Goal: Information Seeking & Learning: Learn about a topic

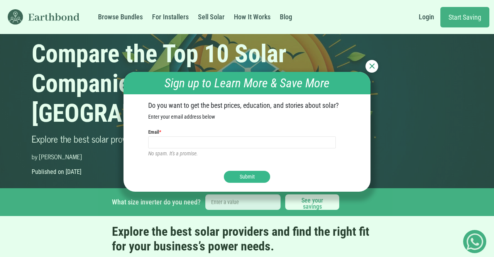
click at [369, 70] on div at bounding box center [372, 66] width 13 height 13
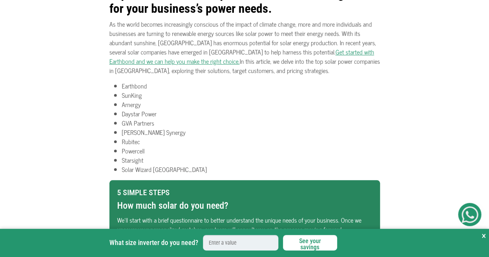
scroll to position [238, 0]
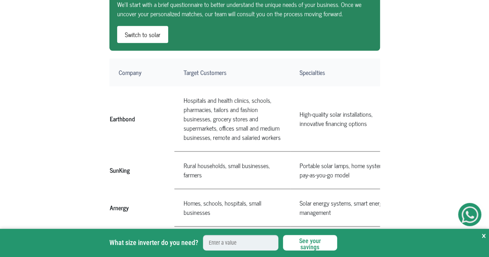
click at [258, 128] on td "Hospitals and health clinics, schools, pharmacies, tailors and fashion business…" at bounding box center [232, 118] width 116 height 65
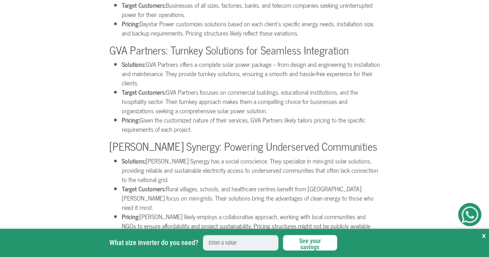
scroll to position [1341, 0]
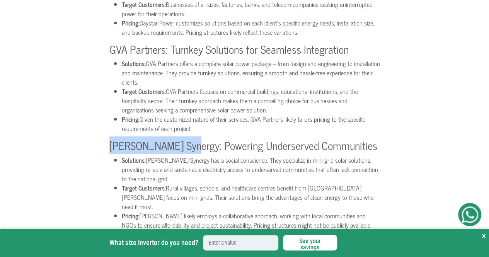
drag, startPoint x: 108, startPoint y: 137, endPoint x: 183, endPoint y: 134, distance: 75.4
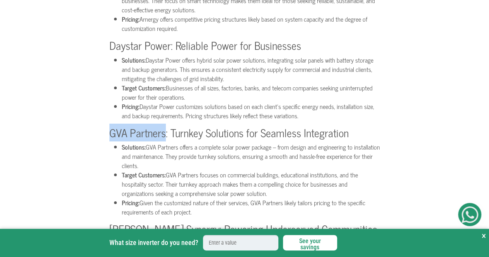
drag, startPoint x: 165, startPoint y: 122, endPoint x: 110, endPoint y: 122, distance: 54.5
click at [110, 126] on h3 "GVA Partners: Turnkey Solutions for Seamless Integration" at bounding box center [244, 132] width 270 height 13
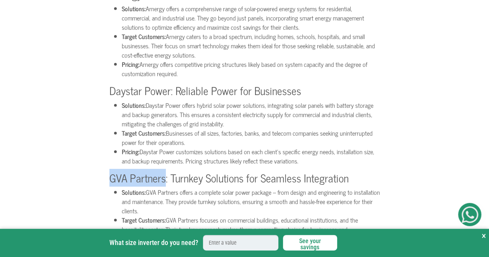
scroll to position [1210, 0]
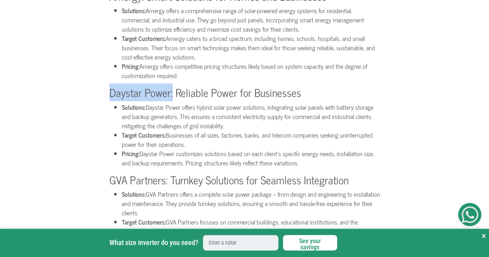
drag, startPoint x: 171, startPoint y: 84, endPoint x: 112, endPoint y: 82, distance: 58.8
click at [112, 86] on h3 "Daystar Power: Reliable Power for Businesses" at bounding box center [244, 92] width 270 height 13
click at [161, 86] on h3 "Daystar Power: Reliable Power for Businesses" at bounding box center [244, 92] width 270 height 13
drag, startPoint x: 169, startPoint y: 84, endPoint x: 110, endPoint y: 86, distance: 58.8
click at [110, 86] on h3 "Daystar Power: Reliable Power for Businesses" at bounding box center [244, 92] width 270 height 13
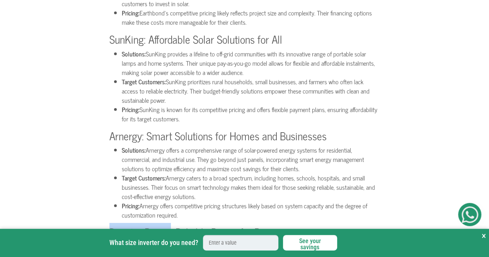
scroll to position [1070, 0]
drag, startPoint x: 141, startPoint y: 125, endPoint x: 110, endPoint y: 127, distance: 30.9
click at [110, 130] on h3 "Arnergy: Smart Solutions for Homes and Businesses" at bounding box center [244, 136] width 270 height 13
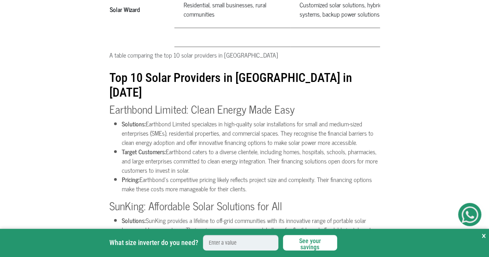
scroll to position [904, 0]
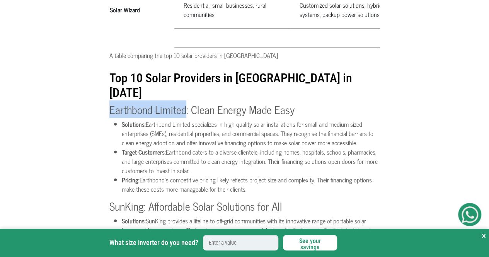
drag, startPoint x: 185, startPoint y: 100, endPoint x: 109, endPoint y: 103, distance: 75.7
click at [109, 103] on h3 "Earthbond Limited: Clean Energy Made Easy" at bounding box center [244, 109] width 270 height 13
